Goal: Transaction & Acquisition: Purchase product/service

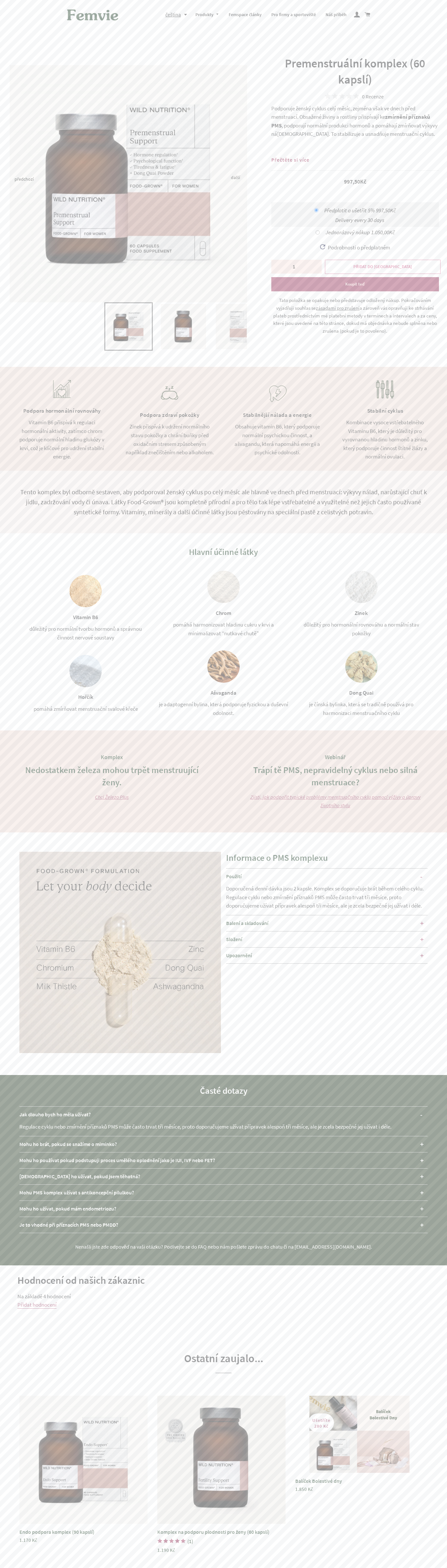
click at [382, 267] on span "PŘIDAT DO KOŠÍKU" at bounding box center [382, 267] width 58 height 5
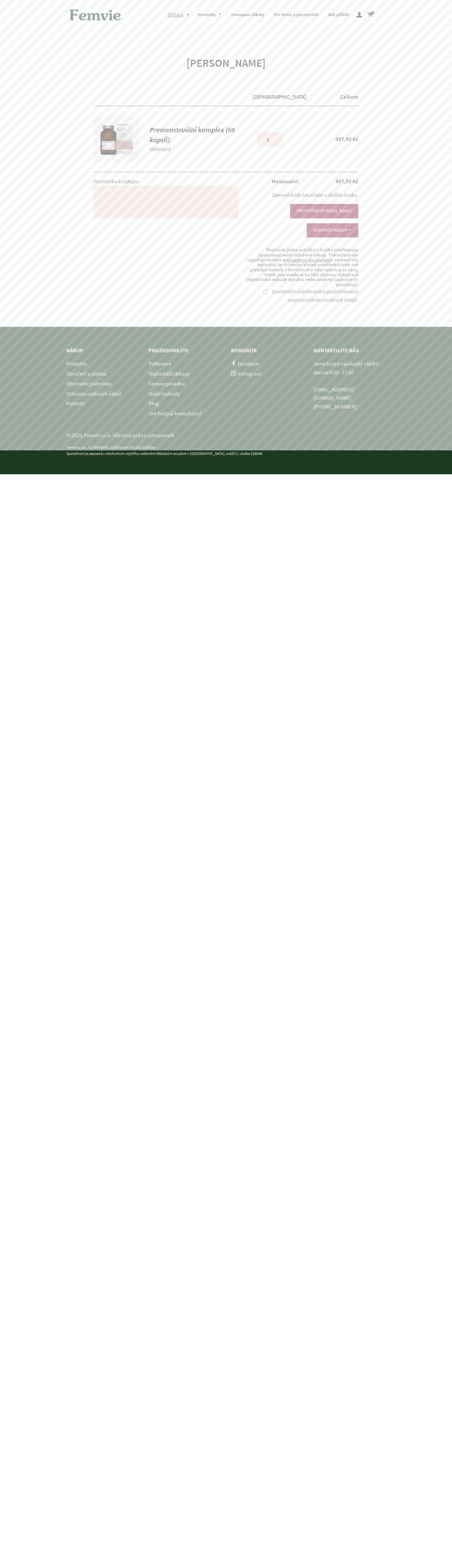
click at [332, 223] on button "DOKONČIT NÁKUP" at bounding box center [332, 230] width 52 height 14
click at [272, 288] on label "Souhlasím s obchodními podmínkami a se zpracováním osobních údajů ." at bounding box center [315, 296] width 87 height 16
click at [264, 290] on input "Souhlasím s obchodními podmínkami a se zpracováním osobních údajů ." at bounding box center [265, 292] width 4 height 4
checkbox input "true"
click at [332, 223] on button "DOKONČIT NÁKUP" at bounding box center [332, 230] width 52 height 14
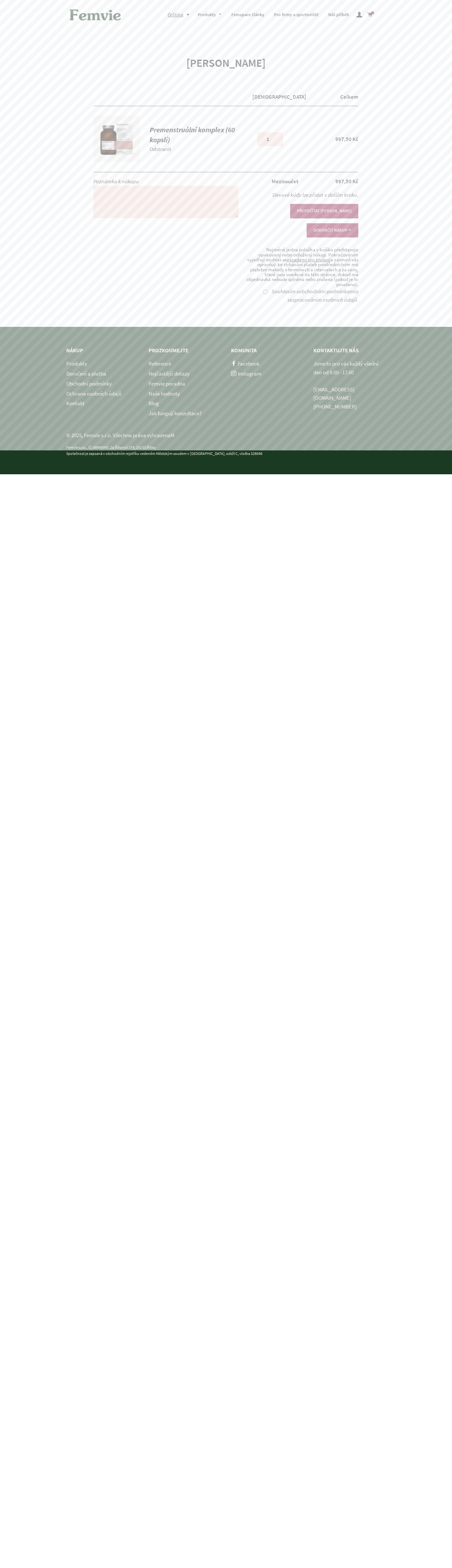
click at [160, 149] on link "Odstranit" at bounding box center [160, 149] width 22 height 7
